Goal: Information Seeking & Learning: Find specific fact

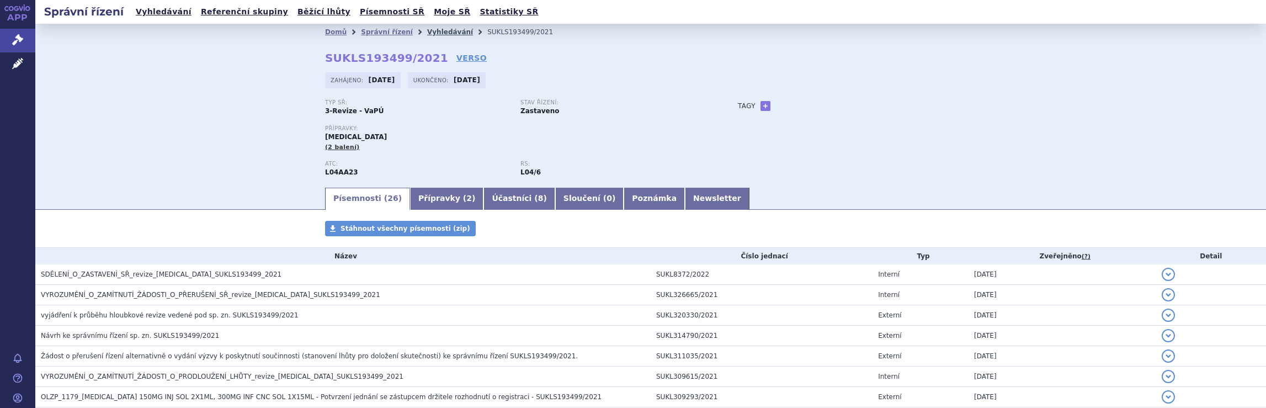
click at [429, 29] on link "Vyhledávání" at bounding box center [450, 32] width 46 height 8
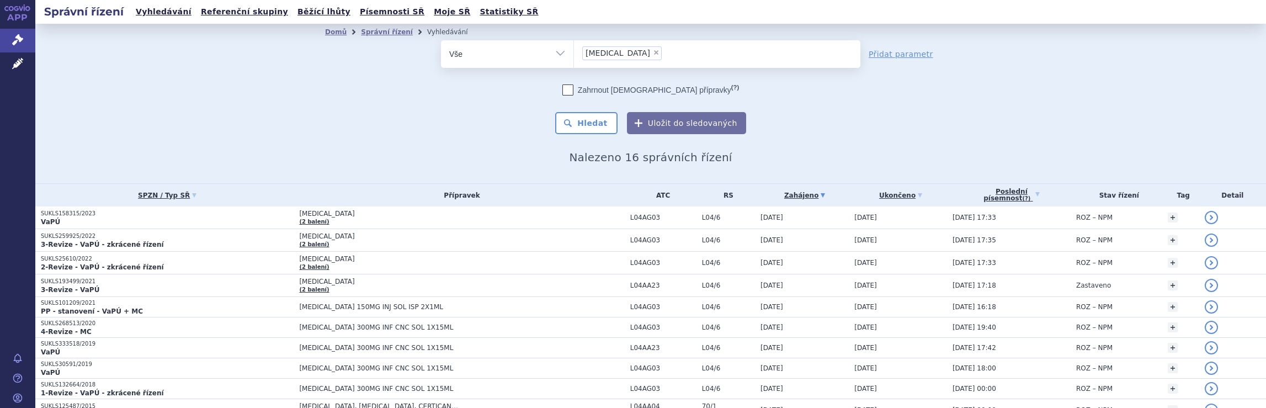
click at [660, 54] on ul "× Tysabri" at bounding box center [717, 52] width 286 height 24
click at [574, 54] on select "Tysabri" at bounding box center [573, 54] width 1 height 28
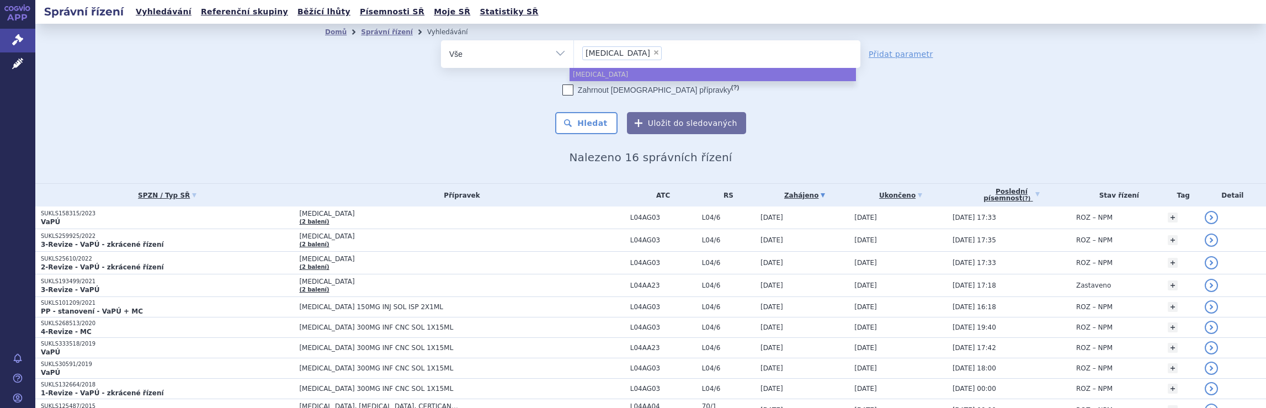
select select
type input "Tysabri"
type input "T"
type input "sk"
type input "sky"
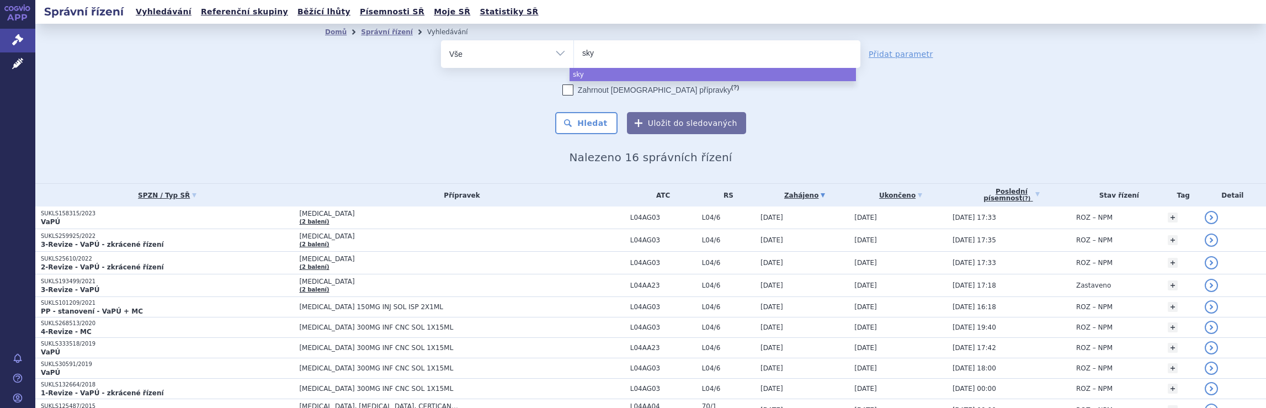
type input "skyc"
type input "skycla"
type input "skyclay"
type input "skyclayr"
type input "skyclay"
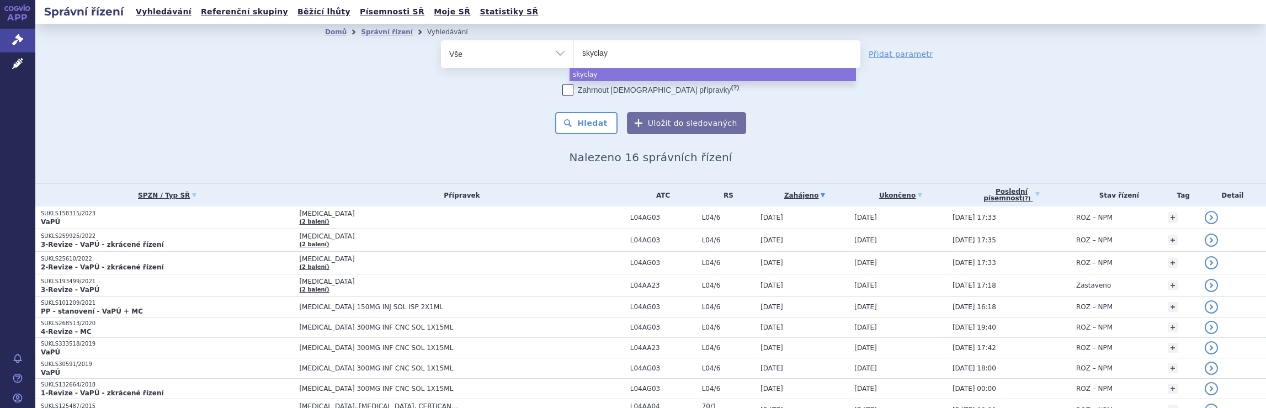
type input "skycla"
type input "skyclar"
type input "skyclarys"
select select "skyclarys"
click at [593, 121] on button "Hledat" at bounding box center [586, 123] width 62 height 22
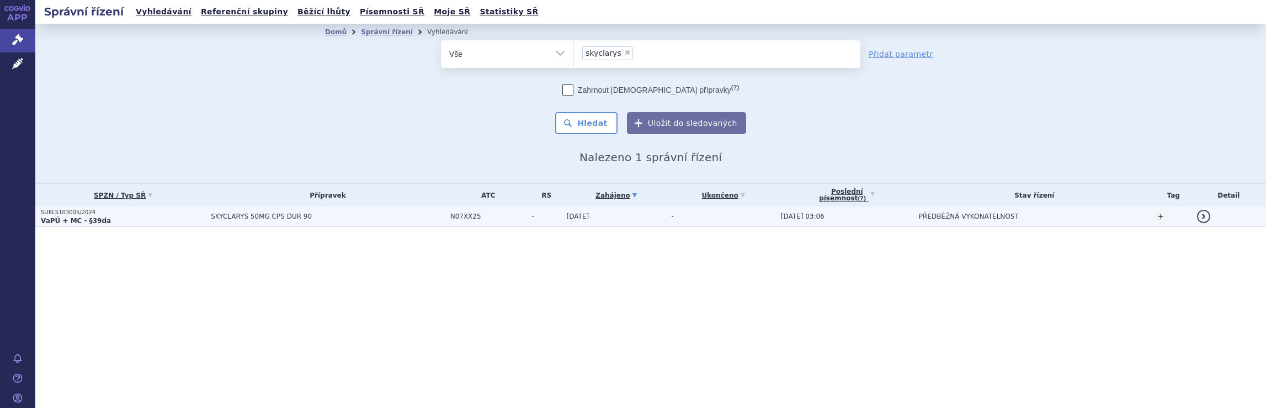
click at [371, 217] on span "SKYCLARYS 50MG CPS DUR 90" at bounding box center [327, 216] width 233 height 8
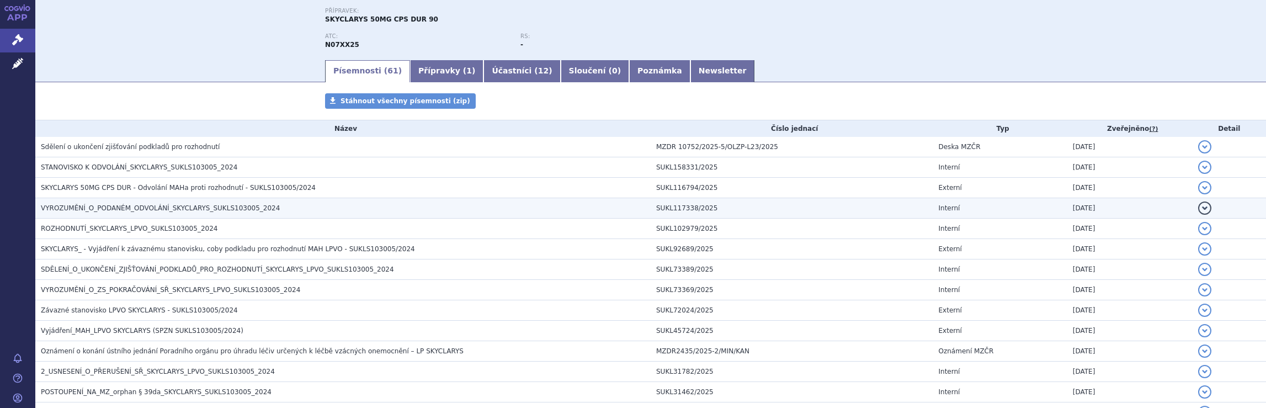
scroll to position [166, 0]
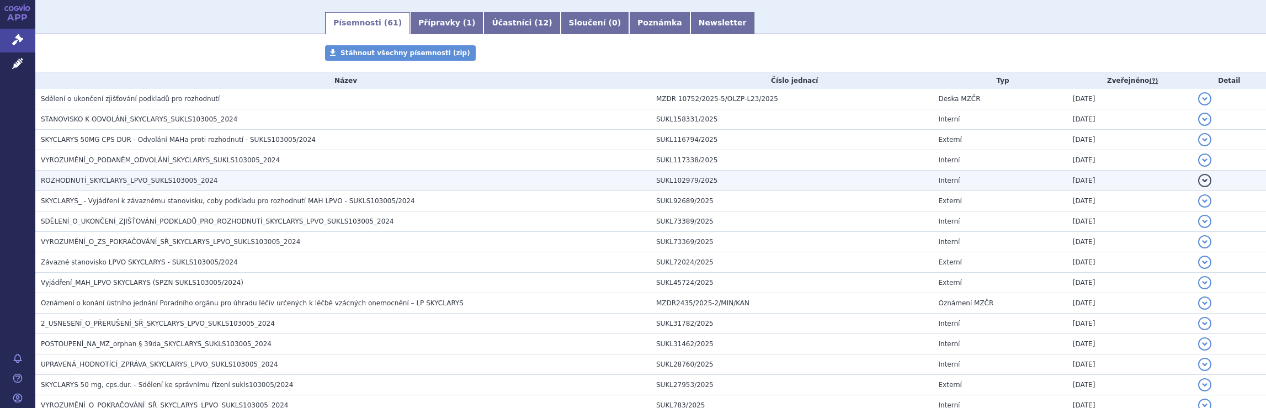
click at [393, 178] on h3 "ROZHODNUTÍ_SKYCLARYS_LPVO_SUKLS103005_2024" at bounding box center [346, 180] width 610 height 11
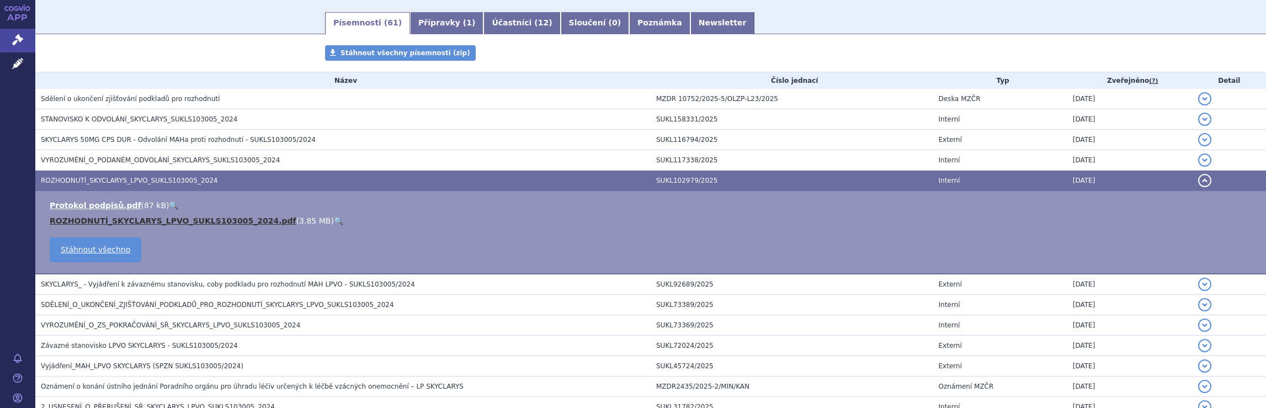
click at [215, 217] on link "ROZHODNUTÍ_SKYCLARYS_LPVO_SUKLS103005_2024.pdf" at bounding box center [173, 220] width 247 height 9
